Goal: Check status: Check status

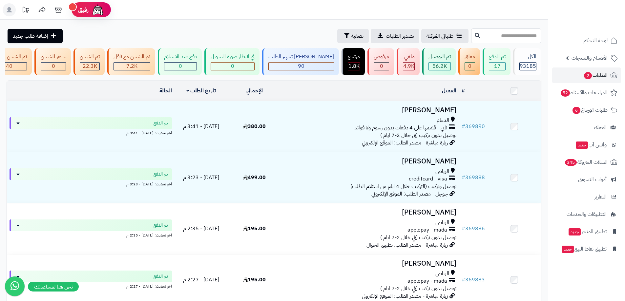
click at [524, 42] on input "text" at bounding box center [506, 36] width 70 height 15
paste input "******"
type input "******"
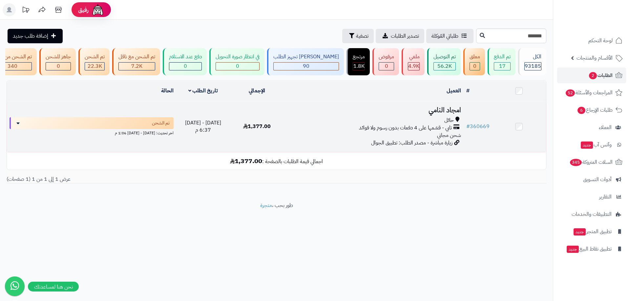
click at [436, 114] on h3 "امجاد النامي" at bounding box center [374, 111] width 174 height 8
